Goal: Transaction & Acquisition: Book appointment/travel/reservation

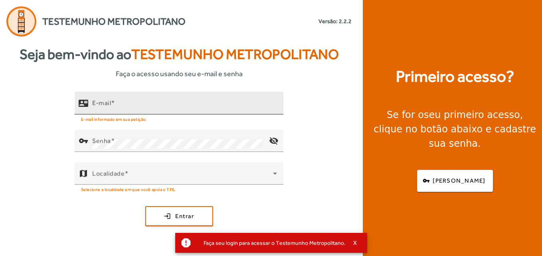
click at [98, 108] on input "E-mail" at bounding box center [184, 107] width 185 height 10
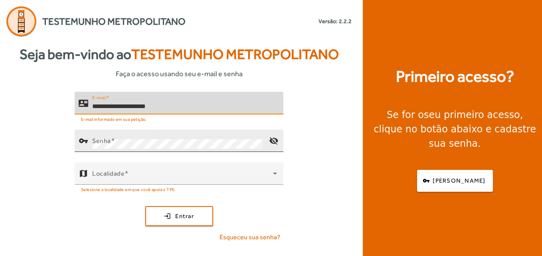
type input "**********"
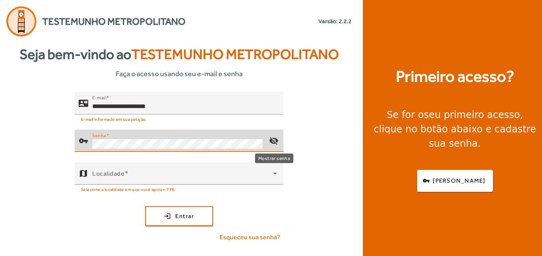
click at [274, 143] on mat-icon "visibility_off" at bounding box center [273, 140] width 19 height 19
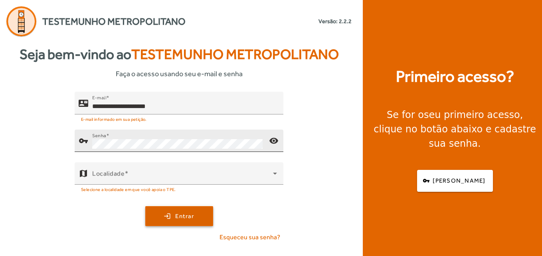
click at [205, 220] on span "submit" at bounding box center [179, 216] width 66 height 19
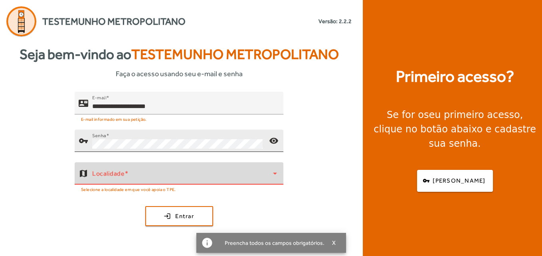
click at [276, 175] on icon at bounding box center [275, 174] width 10 height 10
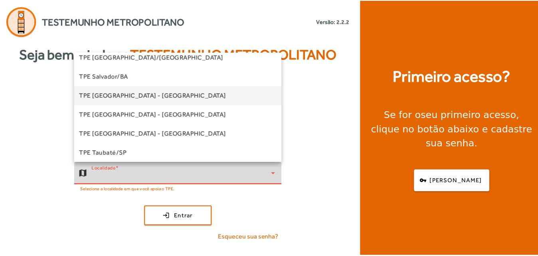
scroll to position [181, 0]
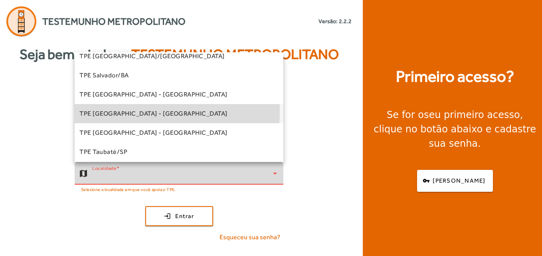
click at [121, 112] on span "TPE [GEOGRAPHIC_DATA] - [GEOGRAPHIC_DATA]" at bounding box center [153, 114] width 148 height 10
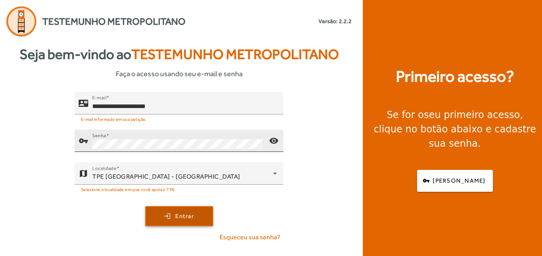
click at [186, 222] on span "submit" at bounding box center [179, 216] width 66 height 19
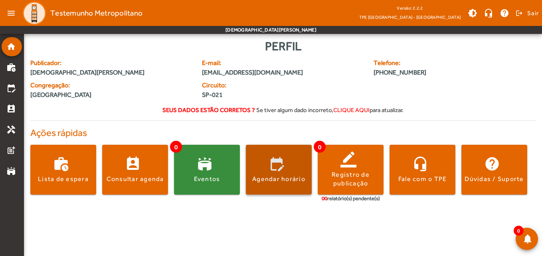
click at [303, 179] on div "Agendar horário" at bounding box center [278, 179] width 53 height 9
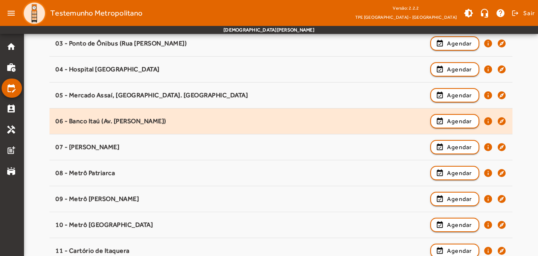
scroll to position [182, 0]
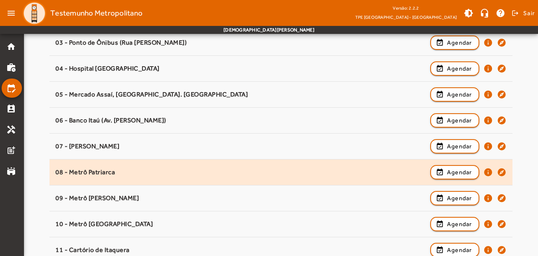
click at [115, 168] on div "08 - Metrô Patriarca" at bounding box center [240, 172] width 370 height 8
click at [104, 172] on div "08 - Metrô Patriarca" at bounding box center [240, 172] width 370 height 8
click at [451, 174] on span "Agendar" at bounding box center [459, 173] width 25 height 10
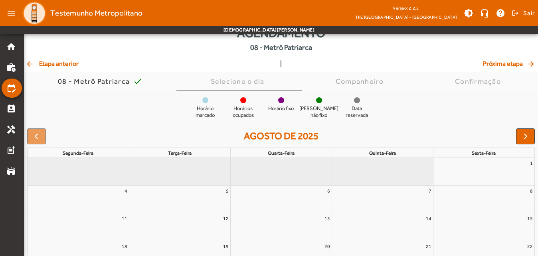
scroll to position [97, 0]
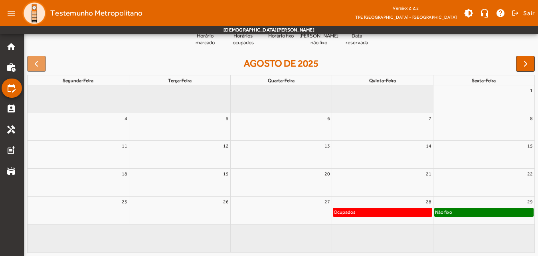
click at [484, 212] on div "Não fixo" at bounding box center [484, 212] width 99 height 8
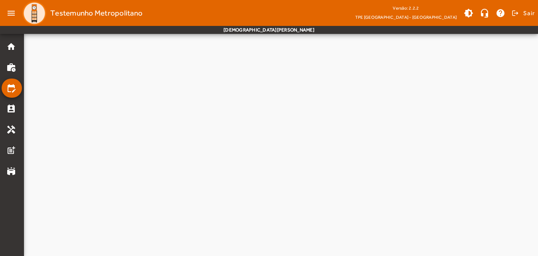
scroll to position [0, 0]
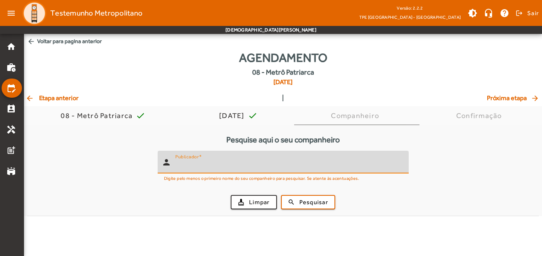
click at [257, 166] on input "Publicador" at bounding box center [288, 166] width 227 height 10
type input "*****"
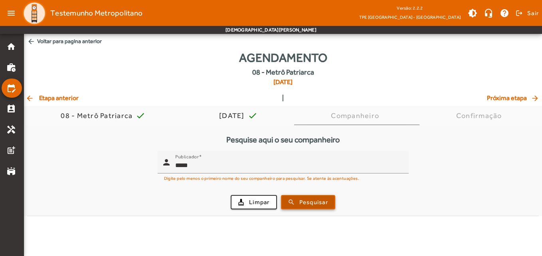
click at [323, 204] on span "Pesquisar" at bounding box center [313, 202] width 29 height 9
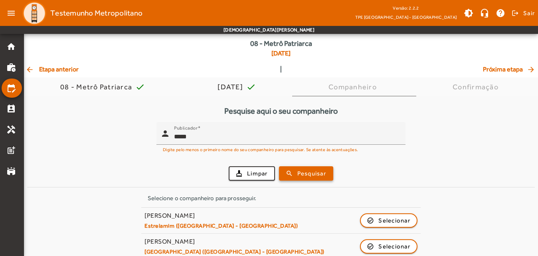
scroll to position [38, 0]
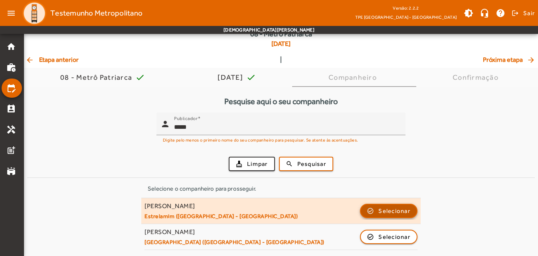
click at [412, 212] on span "button" at bounding box center [389, 211] width 56 height 19
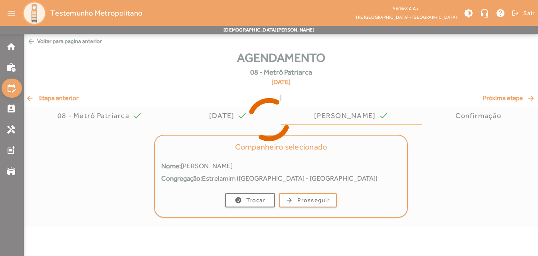
scroll to position [0, 0]
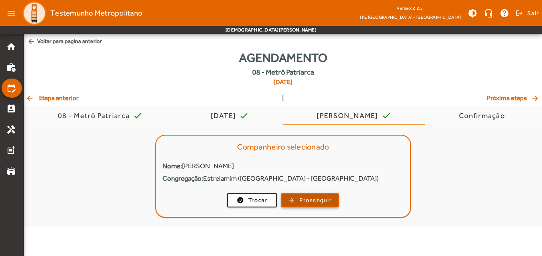
click at [318, 198] on span "Prosseguir" at bounding box center [315, 200] width 32 height 9
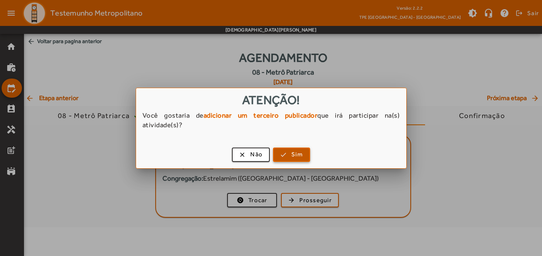
click at [296, 148] on span "button" at bounding box center [292, 154] width 36 height 19
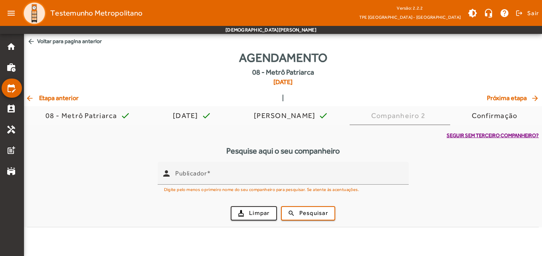
click at [493, 136] on span "Seguir sem terceiro companheiro?" at bounding box center [493, 136] width 92 height 8
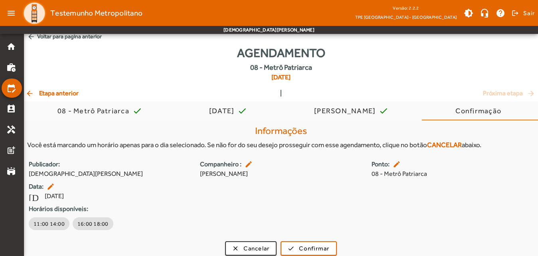
scroll to position [11, 0]
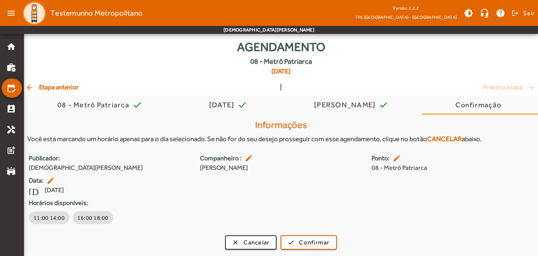
click at [30, 89] on mat-icon "arrow_back" at bounding box center [31, 87] width 10 height 8
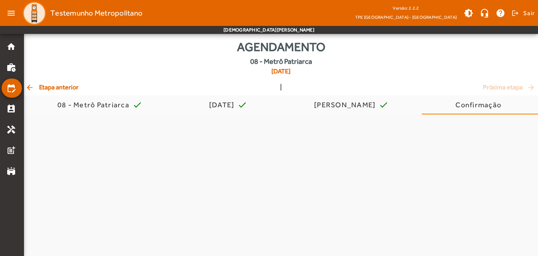
scroll to position [0, 0]
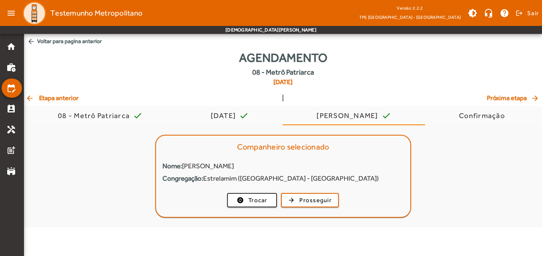
click at [34, 98] on mat-icon "arrow_back" at bounding box center [31, 98] width 10 height 8
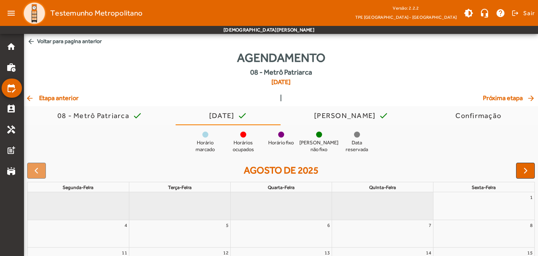
click at [30, 95] on mat-icon "arrow_back" at bounding box center [31, 98] width 10 height 8
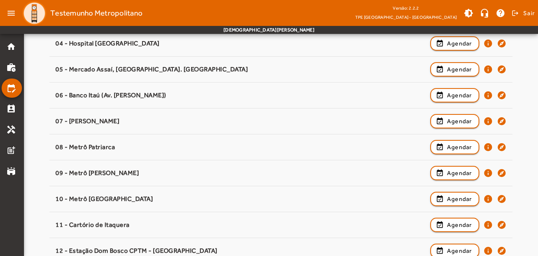
scroll to position [230, 0]
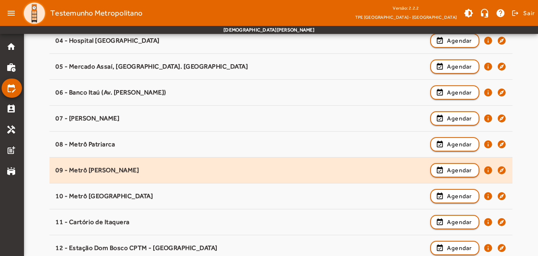
click at [101, 167] on div "09 - Metrô [PERSON_NAME]" at bounding box center [240, 170] width 370 height 8
click at [463, 167] on span "Agendar" at bounding box center [459, 171] width 25 height 10
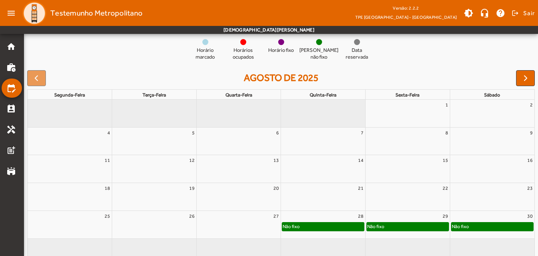
scroll to position [97, 0]
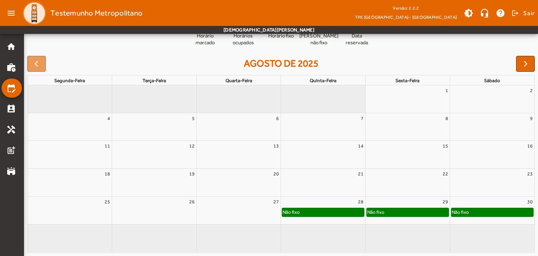
click at [415, 213] on div "Não fixo" at bounding box center [408, 212] width 82 height 8
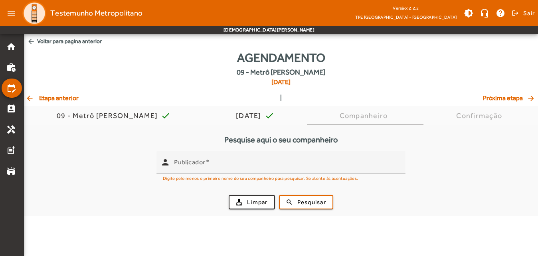
scroll to position [0, 0]
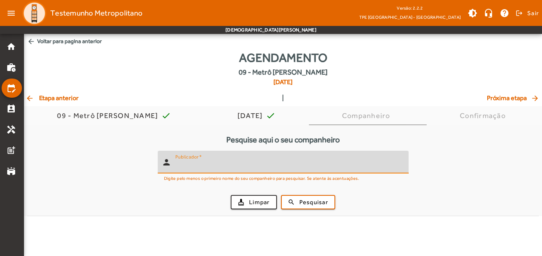
click at [187, 168] on input "Publicador" at bounding box center [288, 166] width 227 height 10
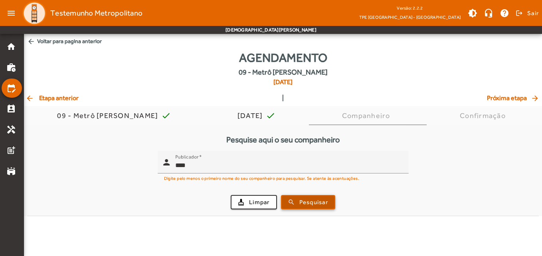
click at [324, 206] on span "Pesquisar" at bounding box center [313, 202] width 29 height 9
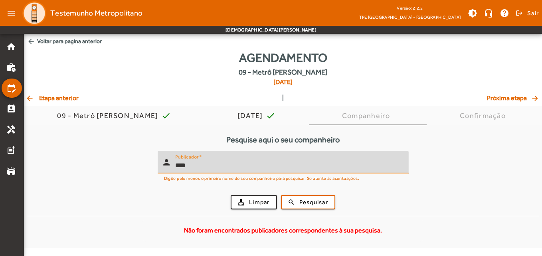
click at [199, 164] on input "****" at bounding box center [288, 166] width 227 height 10
type input "*"
type input "*****"
click at [325, 198] on span "Pesquisar" at bounding box center [313, 202] width 29 height 9
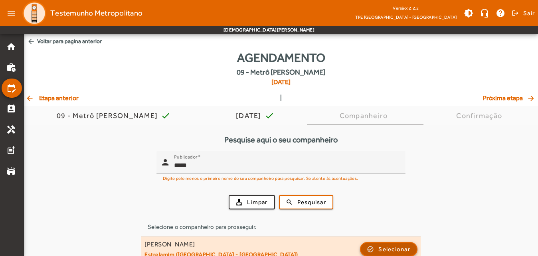
click at [377, 252] on span "button" at bounding box center [389, 249] width 56 height 19
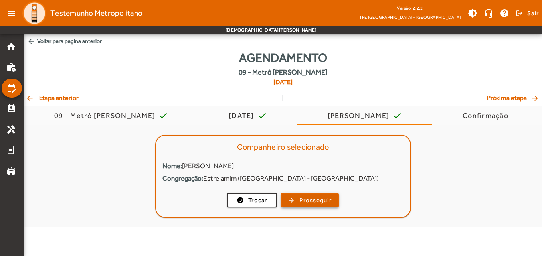
click at [323, 202] on span "Prosseguir" at bounding box center [315, 200] width 32 height 9
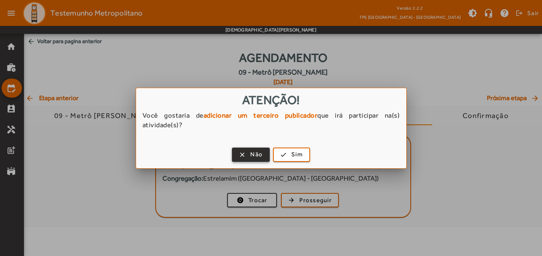
click at [261, 160] on span "button" at bounding box center [251, 154] width 36 height 19
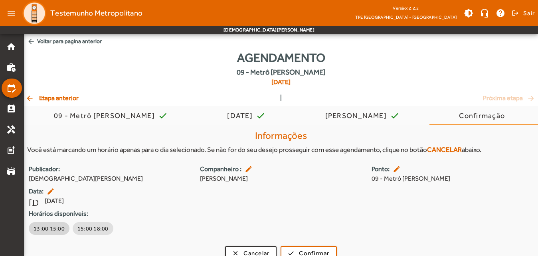
click at [55, 224] on button "13:00 15:00" at bounding box center [49, 228] width 41 height 13
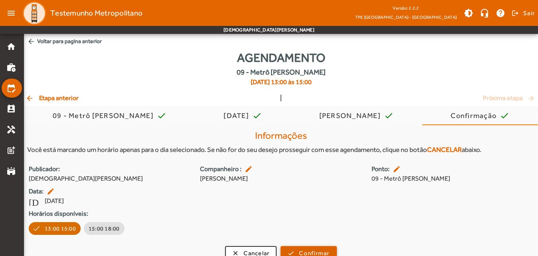
click at [319, 255] on span "Confirmar" at bounding box center [314, 253] width 30 height 9
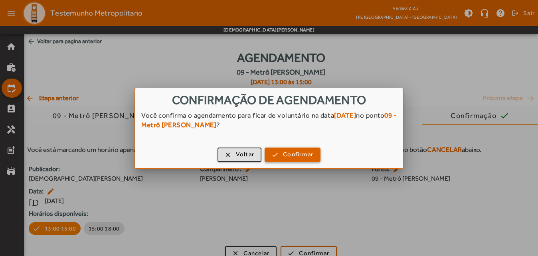
click at [303, 154] on span "Confirmar" at bounding box center [298, 154] width 30 height 9
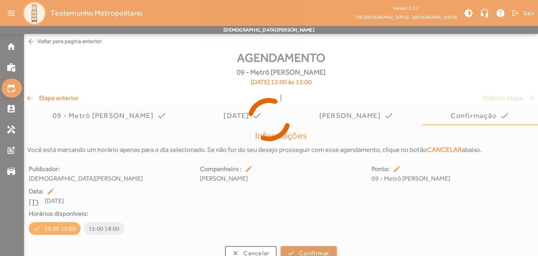
scroll to position [4, 0]
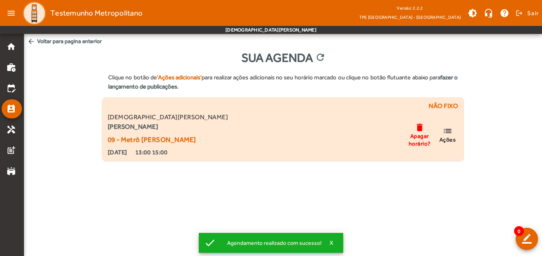
click at [449, 136] on span "Ações" at bounding box center [447, 139] width 17 height 7
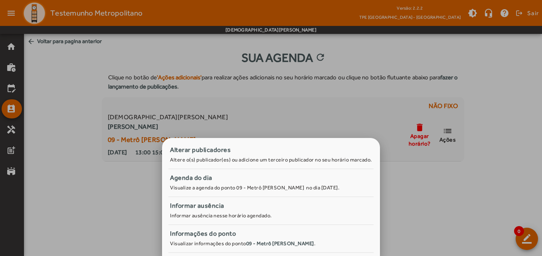
click at [509, 156] on div at bounding box center [271, 128] width 542 height 256
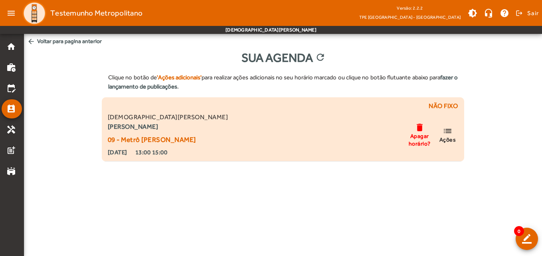
click at [132, 125] on strong "[PERSON_NAME]" at bounding box center [168, 127] width 121 height 10
